Goal: Task Accomplishment & Management: Use online tool/utility

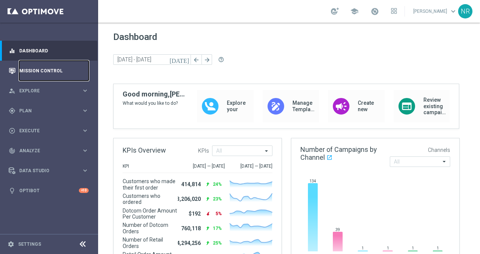
click at [66, 71] on link "Mission Control" at bounding box center [53, 71] width 69 height 20
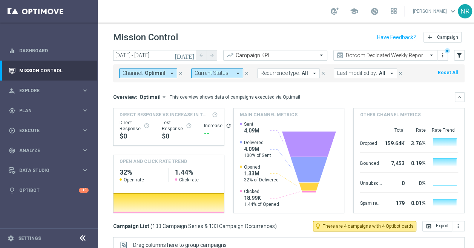
click at [187, 56] on button "[DATE]" at bounding box center [184, 55] width 23 height 11
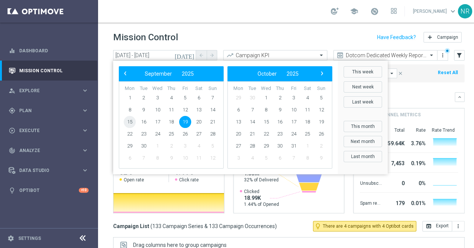
click at [130, 120] on span "15" at bounding box center [130, 122] width 12 height 12
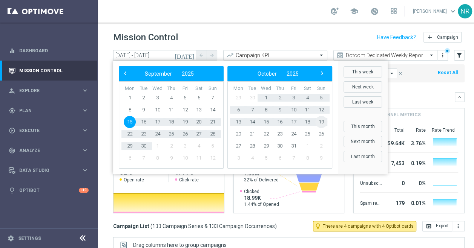
click at [319, 121] on span "19" at bounding box center [321, 122] width 12 height 12
type input "[DATE] - [DATE]"
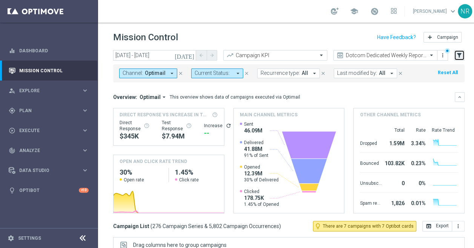
click at [460, 54] on icon "filter_alt" at bounding box center [459, 55] width 7 height 7
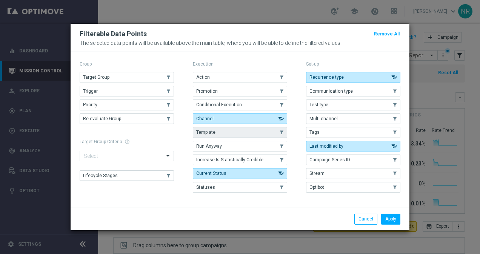
click at [237, 130] on button "Template" at bounding box center [240, 132] width 94 height 11
click at [387, 216] on button "Apply" at bounding box center [390, 219] width 19 height 11
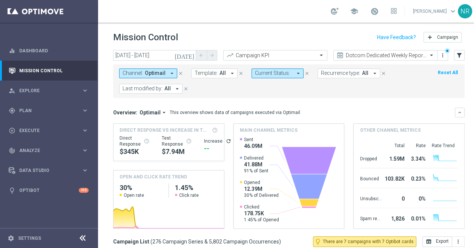
click at [221, 73] on span "All" at bounding box center [222, 73] width 6 height 6
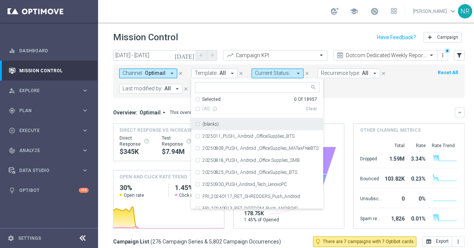
click at [238, 86] on input "text" at bounding box center [254, 87] width 110 height 6
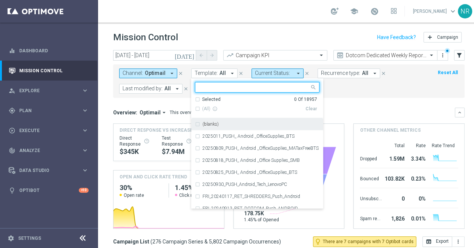
paste input "V-ER_OMNI_PrintGrow_Blueprints"
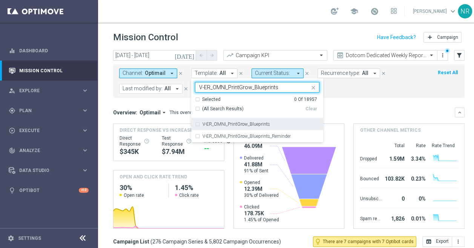
click at [267, 123] on div "V-ER_OMNI_PrintGrow_Blueprints" at bounding box center [260, 124] width 117 height 5
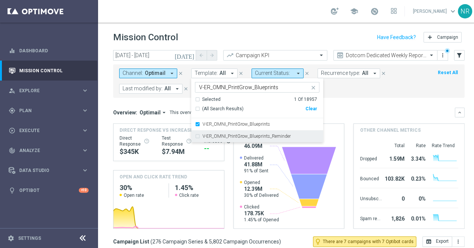
click at [256, 139] on div "V-ER_OMNI_PrintGrow_Blueprints_Reminder" at bounding box center [257, 136] width 124 height 12
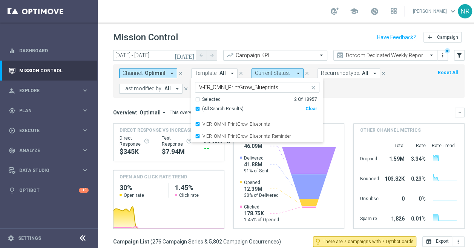
click at [244, 87] on input "V-ER_OMNI_PrintGrow_Blueprints" at bounding box center [254, 87] width 110 height 6
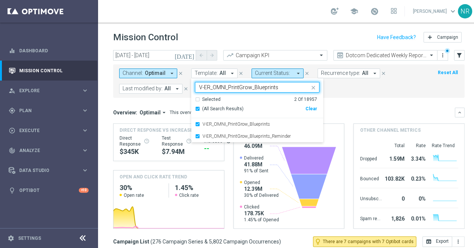
drag, startPoint x: 252, startPoint y: 87, endPoint x: 194, endPoint y: 91, distance: 58.2
click at [195, 91] on div "Selected 2 of 18957 V-ER_OMNI_PrintGrow_Blueprints" at bounding box center [252, 87] width 114 height 9
type input "Blueprints"
click at [368, 112] on div "Overview: Optimail arrow_drop_down This overview shows data of campaigns execut…" at bounding box center [284, 112] width 342 height 7
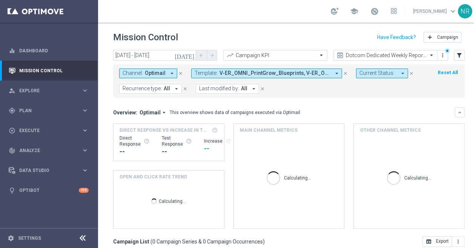
click at [266, 76] on span "V-ER_OMNI_PrintGrow_Blueprints, V-ER_OMNI_PrintGrow_Blueprints_Reminder" at bounding box center [274, 73] width 111 height 6
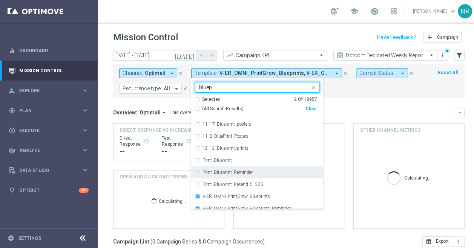
click at [230, 171] on label "Print_Blueprint_Reminder" at bounding box center [227, 172] width 50 height 5
type input "bluep"
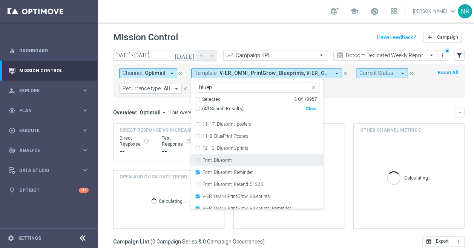
click at [224, 162] on label "Print_Blueprint" at bounding box center [216, 160] width 29 height 5
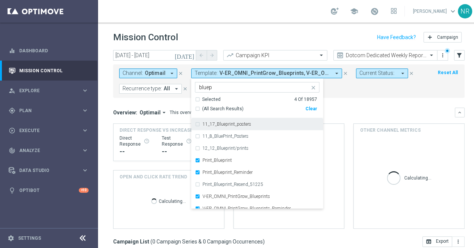
click at [357, 106] on mini-dashboard "Overview: Optimail arrow_drop_down This overview shows data of campaigns execut…" at bounding box center [288, 167] width 351 height 139
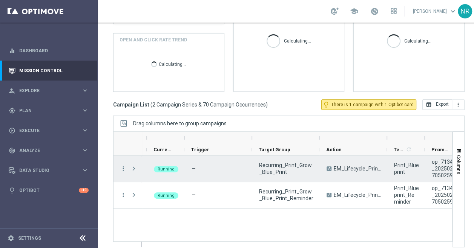
scroll to position [0, 33]
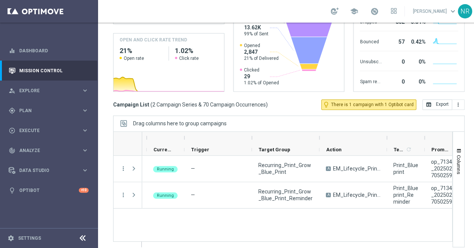
click at [462, 94] on mini-dashboard "Overview: Optimail arrow_drop_down This overview shows data of campaigns execut…" at bounding box center [288, 30] width 351 height 139
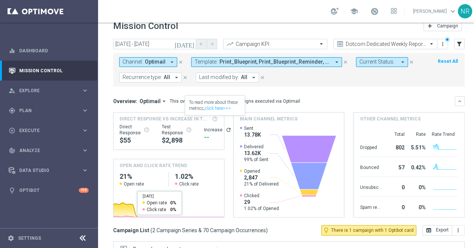
scroll to position [0, 0]
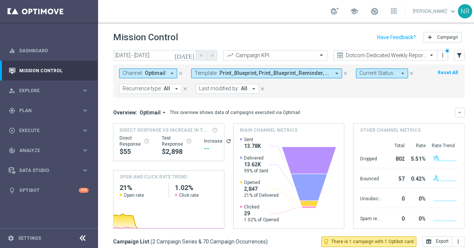
click at [228, 72] on span "Print_Blueprint, Print_Blueprint_Reminder, V-ER_OMNI_PrintGrow_Blueprints, V-ER…" at bounding box center [274, 73] width 111 height 6
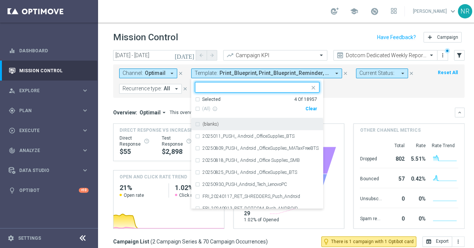
click at [0, 0] on div "Clear" at bounding box center [0, 0] width 0 height 0
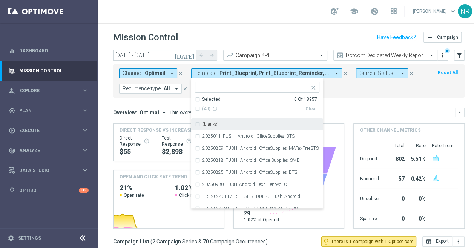
click at [258, 88] on input "text" at bounding box center [254, 87] width 110 height 6
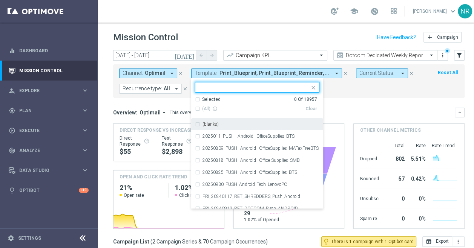
click at [342, 76] on button "close" at bounding box center [345, 73] width 7 height 8
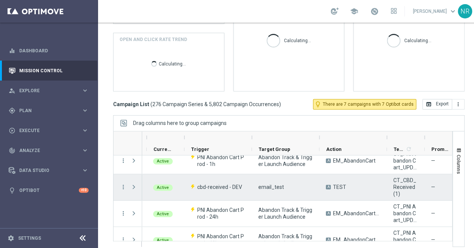
scroll to position [75, 0]
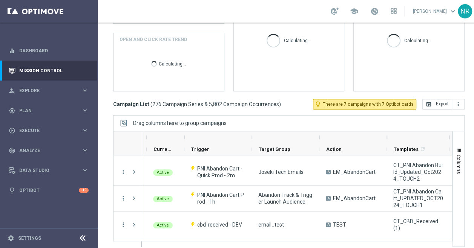
drag, startPoint x: 425, startPoint y: 136, endPoint x: 450, endPoint y: 136, distance: 24.9
click at [450, 136] on div at bounding box center [449, 138] width 3 height 12
